Goal: Task Accomplishment & Management: Complete application form

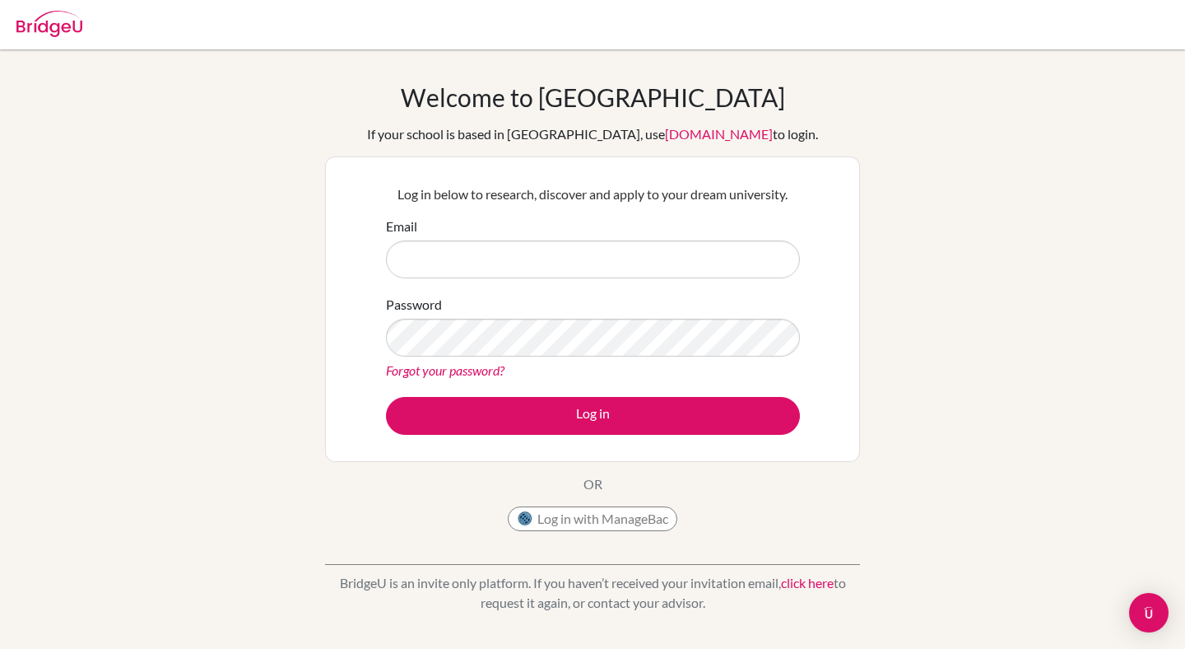
click at [577, 227] on div "Email" at bounding box center [593, 247] width 414 height 62
click at [577, 261] on input "Email" at bounding box center [593, 259] width 414 height 38
click at [577, 280] on form "Email Password Forgot your password? Log in" at bounding box center [593, 325] width 414 height 218
click at [575, 272] on input "Email" at bounding box center [593, 259] width 414 height 38
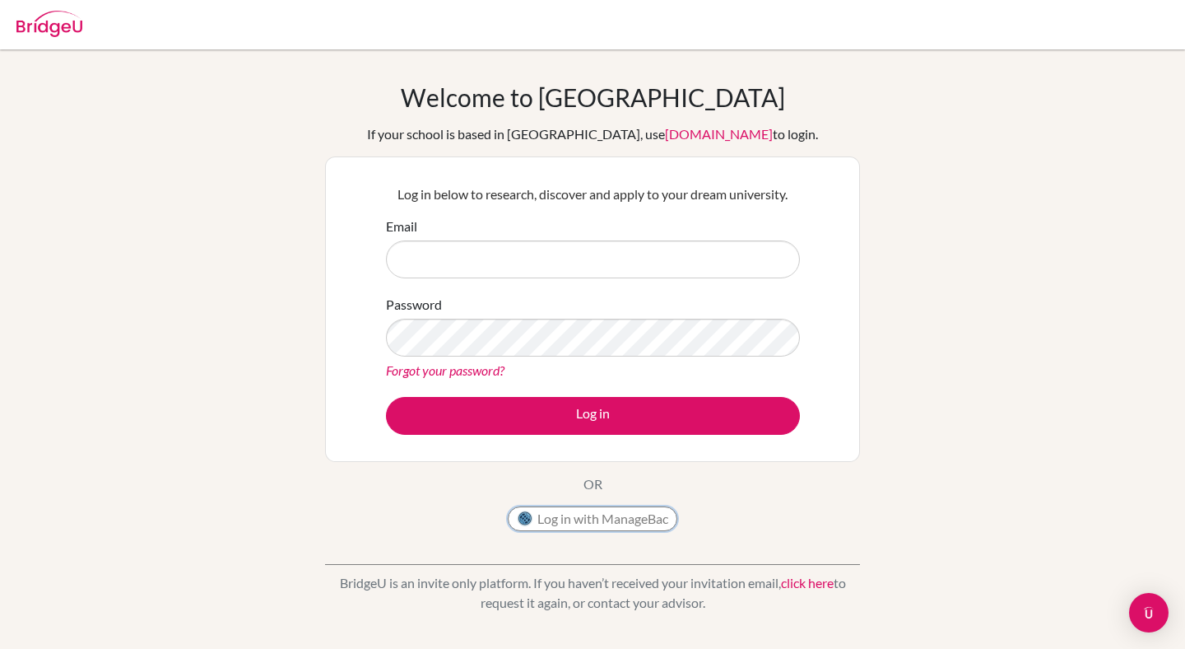
click at [557, 524] on button "Log in with ManageBac" at bounding box center [593, 518] width 170 height 25
click at [528, 255] on input "Email" at bounding box center [593, 259] width 414 height 38
click at [595, 506] on button "Log in with ManageBac" at bounding box center [593, 518] width 170 height 25
